Goal: Information Seeking & Learning: Check status

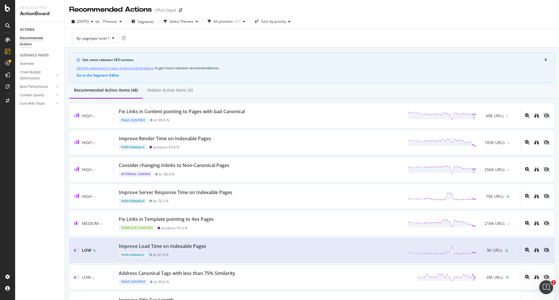
scroll to position [87, 0]
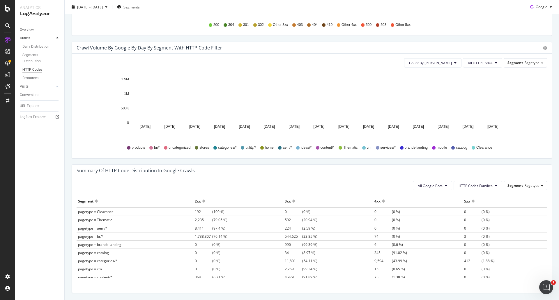
scroll to position [302, 0]
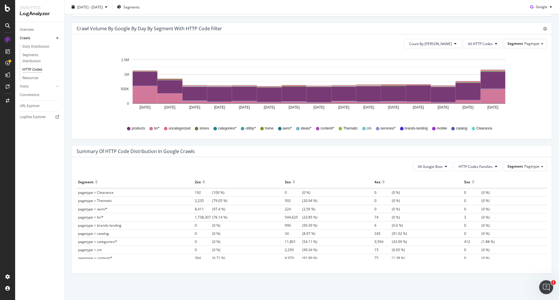
click at [310, 216] on span "544,625 (23.85 %)" at bounding box center [301, 217] width 33 height 5
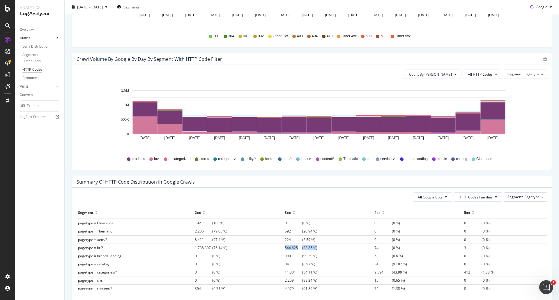
scroll to position [244, 0]
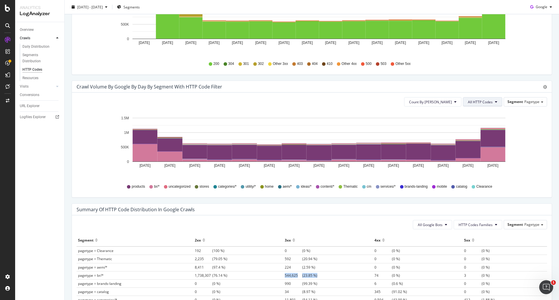
click at [479, 104] on span "All HTTP Codes" at bounding box center [480, 102] width 25 height 5
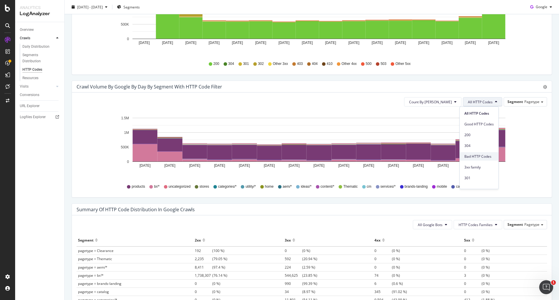
click at [481, 159] on span "Bad HTTP Codes" at bounding box center [479, 156] width 29 height 5
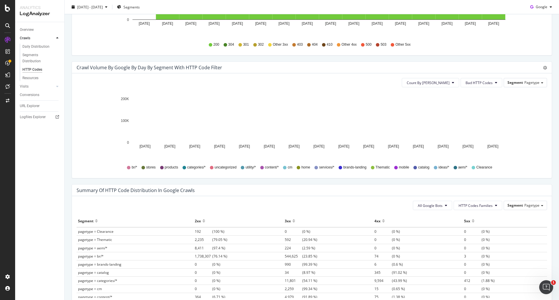
scroll to position [273, 0]
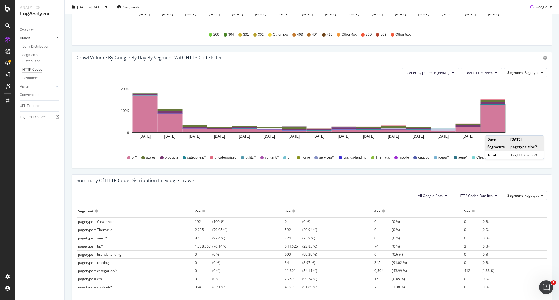
click at [491, 130] on rect "A chart." at bounding box center [493, 119] width 25 height 28
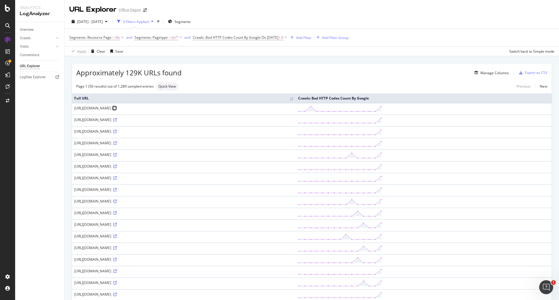
click at [117, 109] on icon at bounding box center [114, 108] width 3 height 3
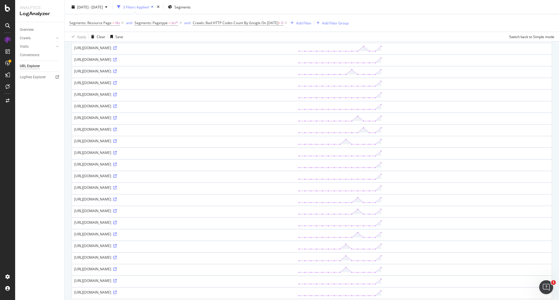
scroll to position [291, 0]
click at [117, 202] on icon at bounding box center [114, 201] width 3 height 3
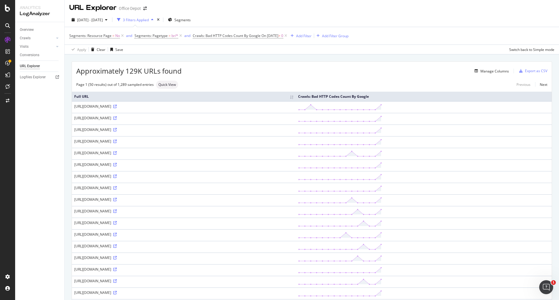
scroll to position [0, 0]
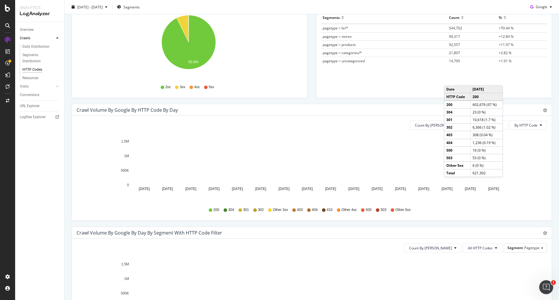
scroll to position [116, 0]
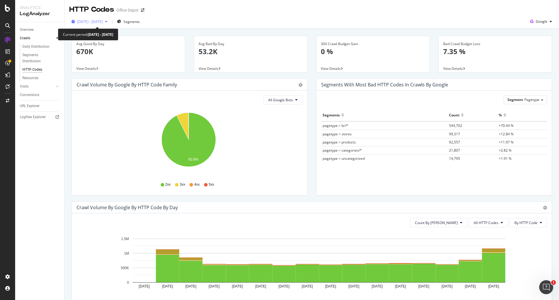
click at [103, 19] on span "2025 Aug. 9th - Aug. 23rd" at bounding box center [90, 21] width 26 height 5
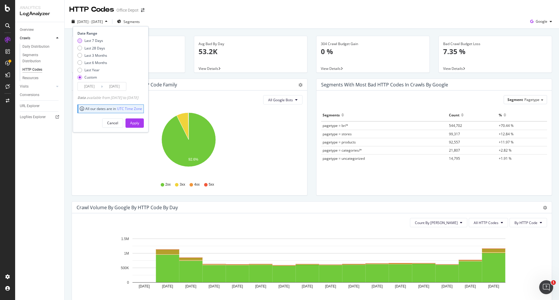
click at [98, 41] on div "Last 7 Days" at bounding box center [93, 40] width 19 height 5
type input "2025/08/18"
type input "2025/08/24"
click at [139, 120] on div "Apply" at bounding box center [134, 123] width 9 height 9
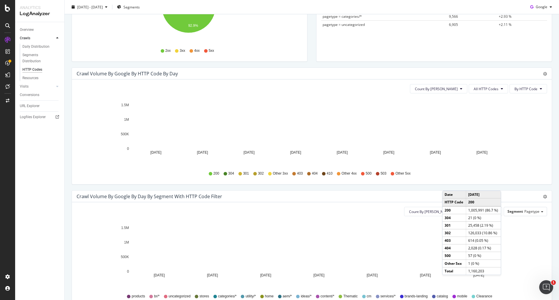
scroll to position [146, 0]
